Goal: Task Accomplishment & Management: Use online tool/utility

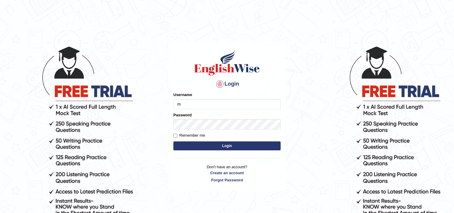
type input "mohdbilal"
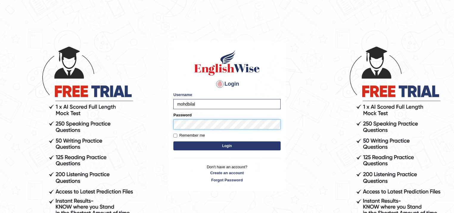
click at [173, 141] on button "Login" at bounding box center [226, 145] width 107 height 9
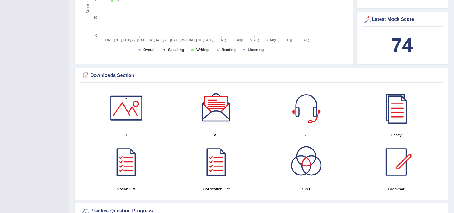
scroll to position [333, 0]
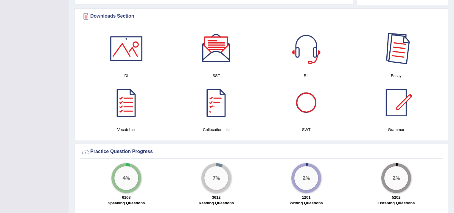
click at [388, 55] on div at bounding box center [396, 49] width 42 height 42
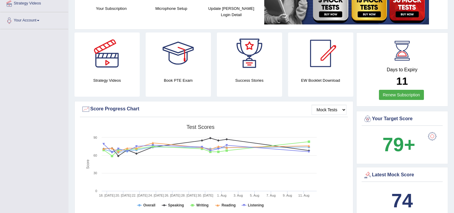
scroll to position [0, 0]
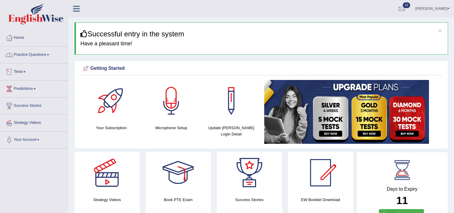
click at [21, 52] on link "Practice Questions" at bounding box center [34, 53] width 68 height 15
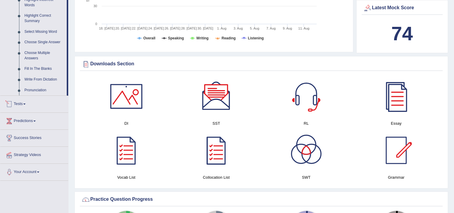
click at [27, 101] on link "Tests" at bounding box center [34, 103] width 68 height 15
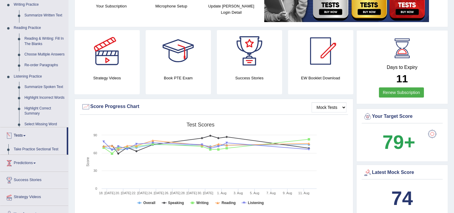
scroll to position [76, 0]
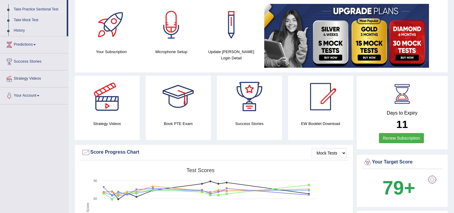
click at [37, 8] on link "Take Practice Sectional Test" at bounding box center [39, 9] width 56 height 11
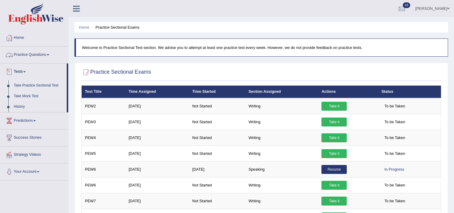
click at [28, 96] on link "Take Mock Test" at bounding box center [39, 96] width 56 height 11
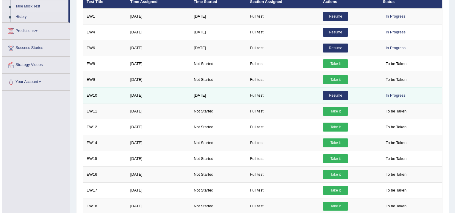
scroll to position [143, 0]
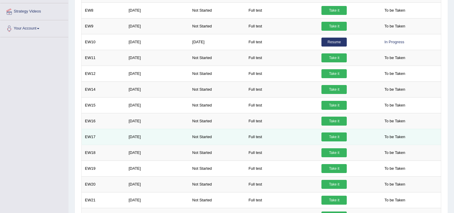
click at [335, 131] on td "Take it" at bounding box center [348, 137] width 60 height 16
click at [330, 136] on link "Take it" at bounding box center [333, 136] width 25 height 9
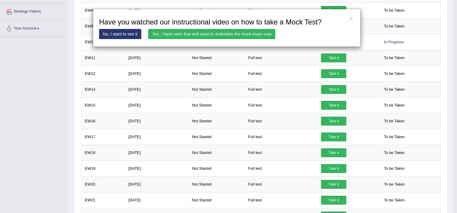
click at [189, 30] on link "Yes, I have seen that and want to undertake the mock exam now" at bounding box center [211, 34] width 127 height 10
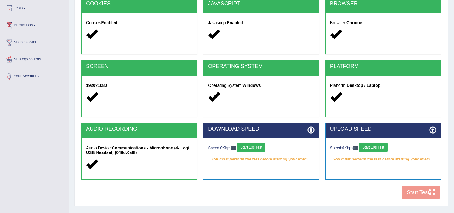
scroll to position [95, 0]
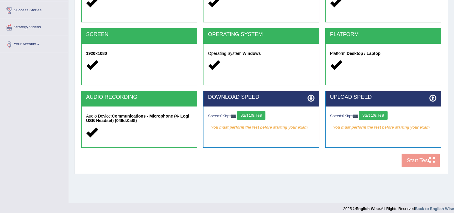
click at [253, 111] on button "Start 10s Test" at bounding box center [251, 115] width 28 height 9
click at [372, 115] on button "Start 10s Test" at bounding box center [373, 115] width 28 height 9
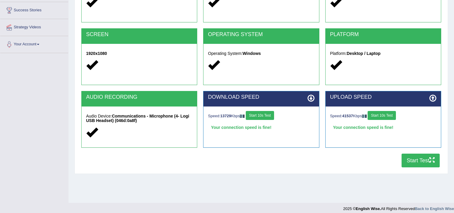
click at [427, 159] on button "Start Test" at bounding box center [420, 160] width 38 height 14
click at [416, 159] on button "Start Test" at bounding box center [420, 160] width 38 height 14
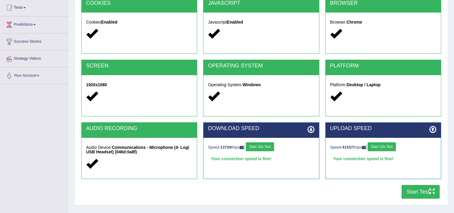
scroll to position [24, 0]
